Goal: Information Seeking & Learning: Learn about a topic

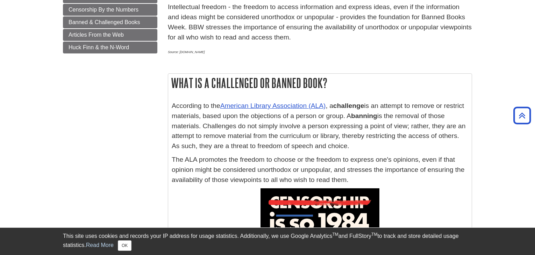
scroll to position [259, 0]
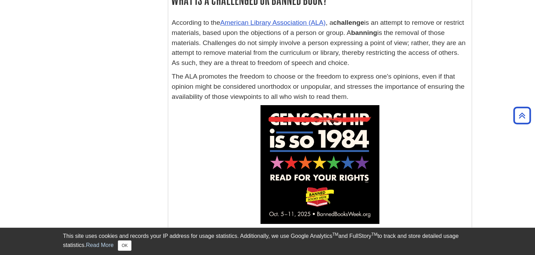
click at [344, 25] on strong "challenge" at bounding box center [348, 22] width 31 height 7
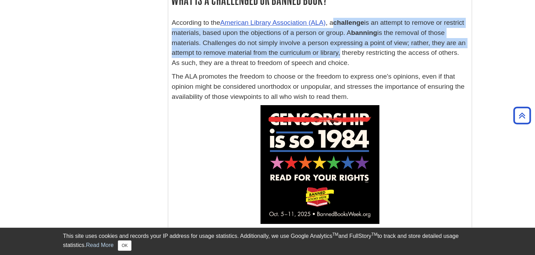
drag, startPoint x: 344, startPoint y: 25, endPoint x: 329, endPoint y: 51, distance: 30.1
click at [329, 51] on p "According to the American Library Association (ALA) , a challenge is an attempt…" at bounding box center [320, 43] width 297 height 50
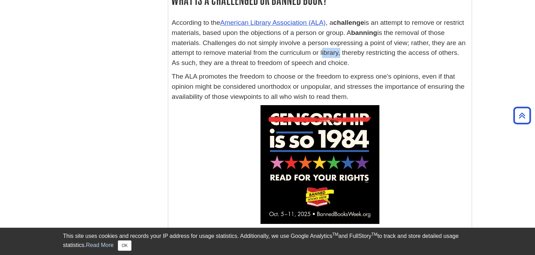
click at [329, 51] on p "According to the American Library Association (ALA) , a challenge is an attempt…" at bounding box center [320, 43] width 297 height 50
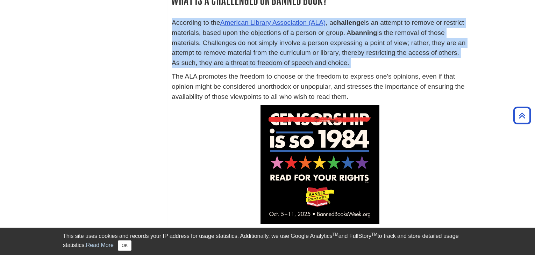
click at [329, 51] on p "According to the American Library Association (ALA) , a challenge is an attempt…" at bounding box center [320, 43] width 297 height 50
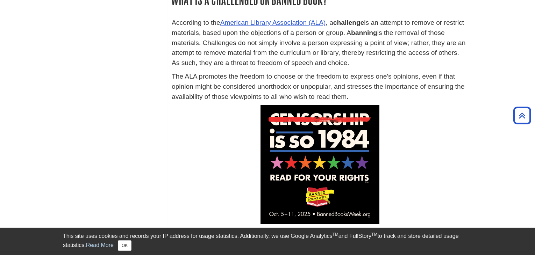
drag, startPoint x: 360, startPoint y: 38, endPoint x: 356, endPoint y: 59, distance: 22.1
click at [356, 59] on p "According to the American Library Association (ALA) , a challenge is an attempt…" at bounding box center [320, 43] width 297 height 50
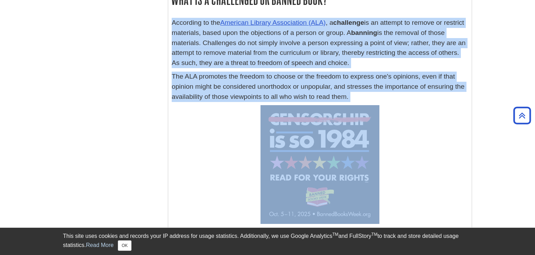
drag, startPoint x: 356, startPoint y: 59, endPoint x: 356, endPoint y: 73, distance: 13.6
click at [356, 73] on div "According to the American Library Association (ALA) , a challenge is an attempt…" at bounding box center [320, 61] width 297 height 87
click at [356, 73] on p "The ALA promotes the freedom to choose or the freedom to express one's opinions…" at bounding box center [320, 87] width 297 height 30
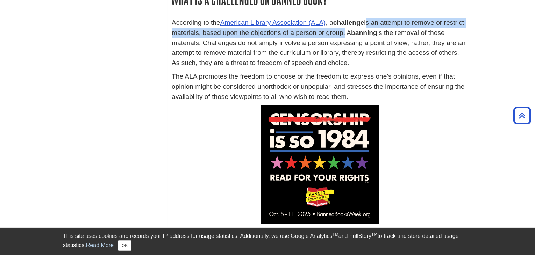
drag, startPoint x: 369, startPoint y: 22, endPoint x: 359, endPoint y: 32, distance: 14.1
click at [359, 32] on p "According to the American Library Association (ALA) , a challenge is an attempt…" at bounding box center [320, 43] width 297 height 50
copy p "is an attempt to remove or restrict materials, based upon the objections of a p…"
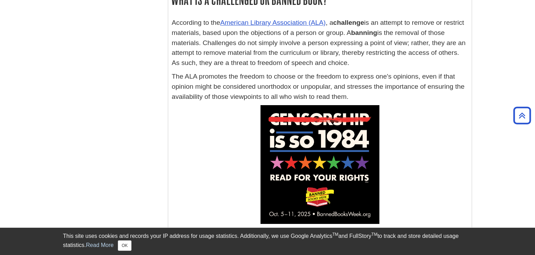
click at [251, 71] on div "According to the American Library Association (ALA) , a challenge is an attempt…" at bounding box center [320, 61] width 297 height 87
drag, startPoint x: 392, startPoint y: 67, endPoint x: 364, endPoint y: 46, distance: 35.5
click at [364, 46] on p "According to the American Library Association (ALA) , a challenge is an attempt…" at bounding box center [320, 43] width 297 height 50
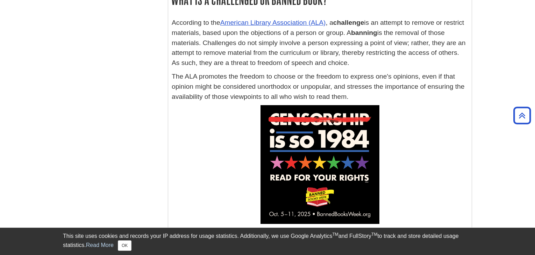
click at [230, 39] on p "According to the American Library Association (ALA) , a challenge is an attempt…" at bounding box center [320, 43] width 297 height 50
